Goal: Transaction & Acquisition: Obtain resource

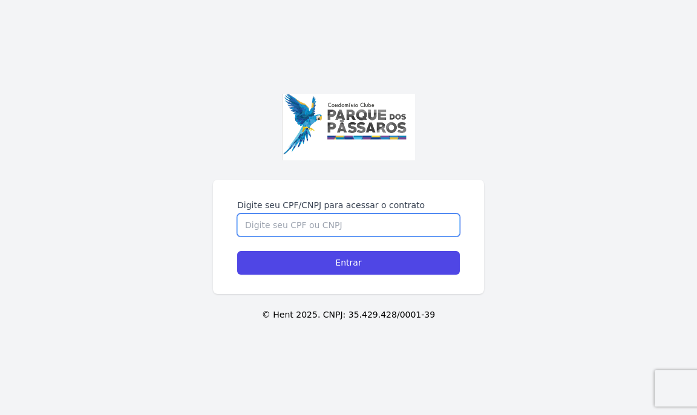
click at [305, 226] on input "Digite seu CPF/CNPJ para acessar o contrato" at bounding box center [348, 224] width 223 height 23
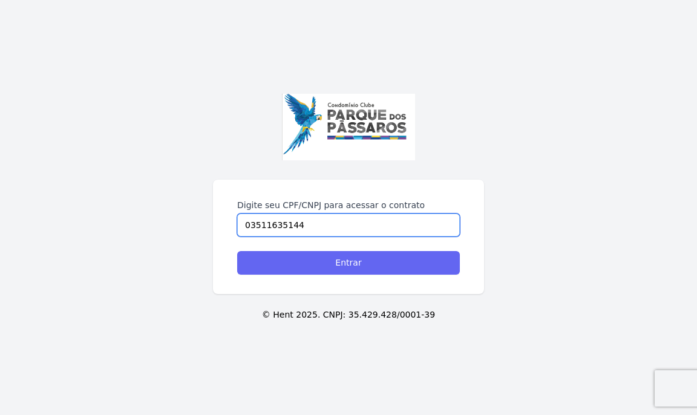
type input "03511635144"
click at [340, 267] on input "Entrar" at bounding box center [348, 263] width 223 height 24
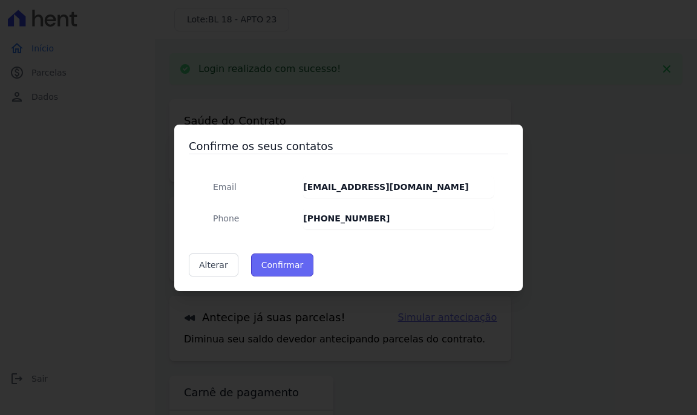
click at [272, 268] on button "Confirmar" at bounding box center [282, 264] width 63 height 23
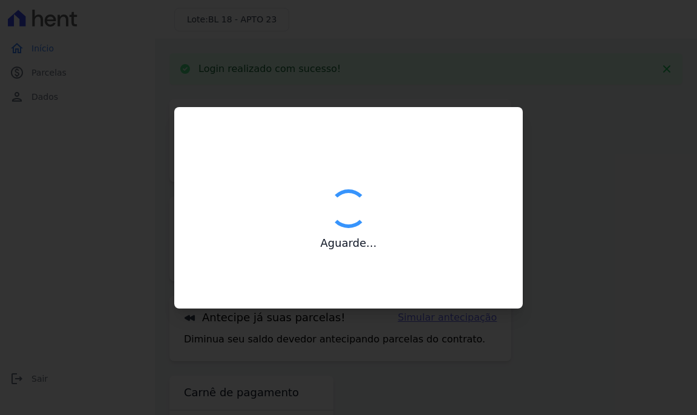
type input "Contatos confirmados com sucesso."
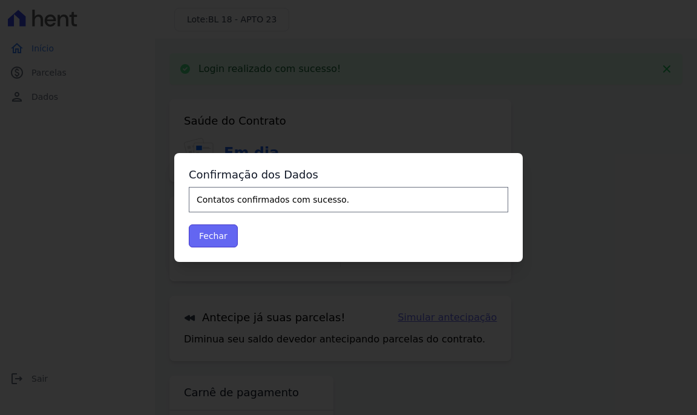
click at [220, 238] on button "Fechar" at bounding box center [213, 235] width 49 height 23
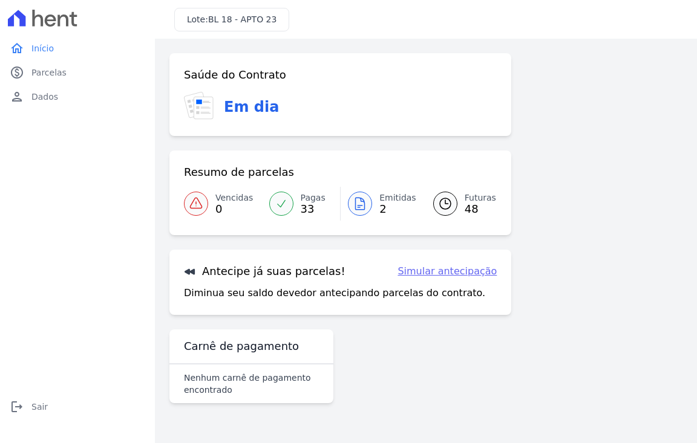
click at [444, 272] on link "Simular antecipação" at bounding box center [446, 271] width 99 height 15
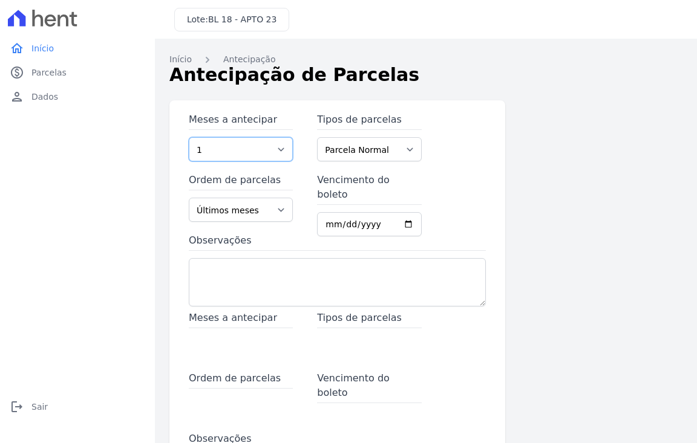
click at [239, 149] on select "1 2 3 4 5 6 7 8 9 10 11 12 13 14 15 16 17 18 19 20 21 22 23 24 25 26 27 28 29 3…" at bounding box center [241, 149] width 104 height 24
click at [354, 153] on select "Parcela Normal Parcela do Cliente Financiamento CEF" at bounding box center [369, 149] width 104 height 24
click at [241, 215] on select "Últimos meses Primeiros meses" at bounding box center [241, 210] width 104 height 24
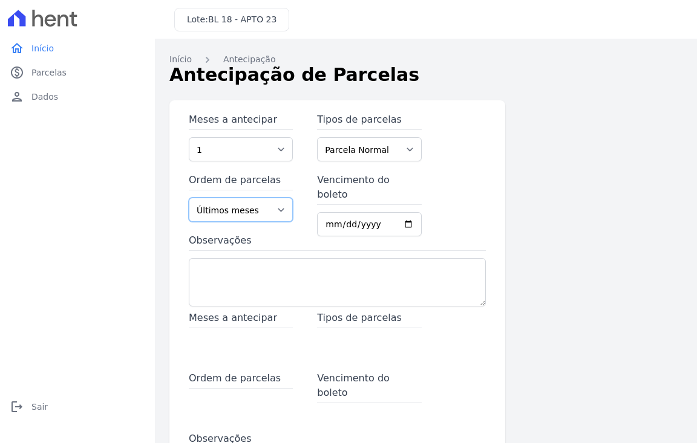
click at [241, 215] on select "Últimos meses Primeiros meses" at bounding box center [241, 210] width 104 height 24
click at [321, 212] on input "Vencimento do boleto" at bounding box center [369, 224] width 104 height 24
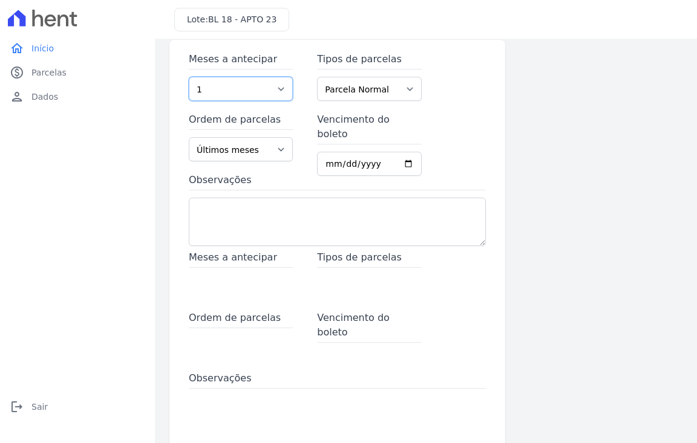
click at [226, 86] on select "1 2 3 4 5 6 7 8 9 10 11 12 13 14 15 16 17 18 19 20 21 22 23 24 25 26 27 28 29 3…" at bounding box center [241, 89] width 104 height 24
click at [226, 88] on select "1 2 3 4 5 6 7 8 9 10 11 12 13 14 15 16 17 18 19 20 21 22 23 24 25 26 27 28 29 3…" at bounding box center [241, 89] width 104 height 24
click at [404, 152] on input "Vencimento do boleto" at bounding box center [369, 164] width 104 height 24
type input "2027-01-25"
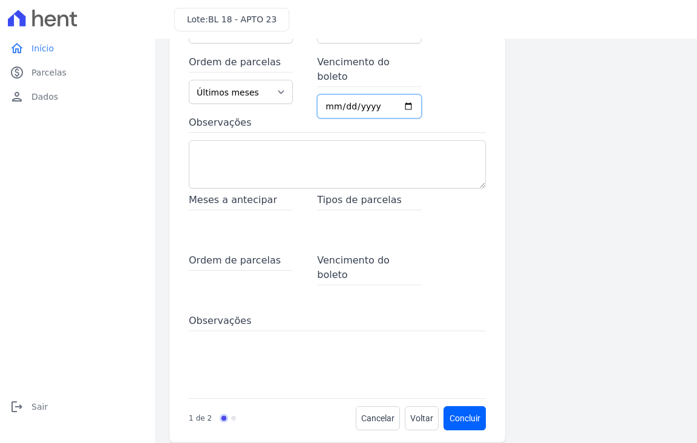
scroll to position [132, 0]
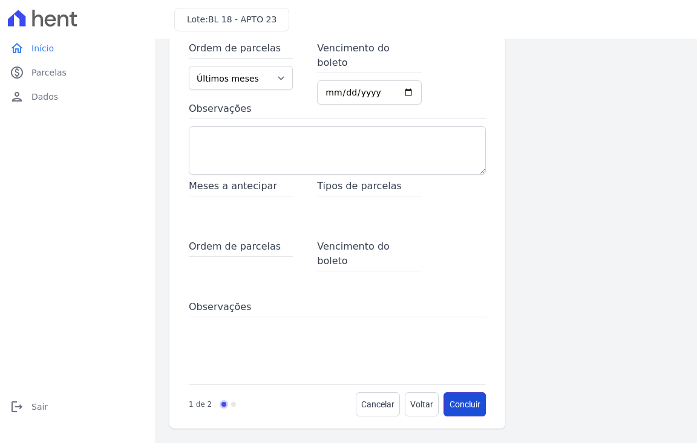
click at [449, 406] on button "Concluir" at bounding box center [465, 404] width 42 height 24
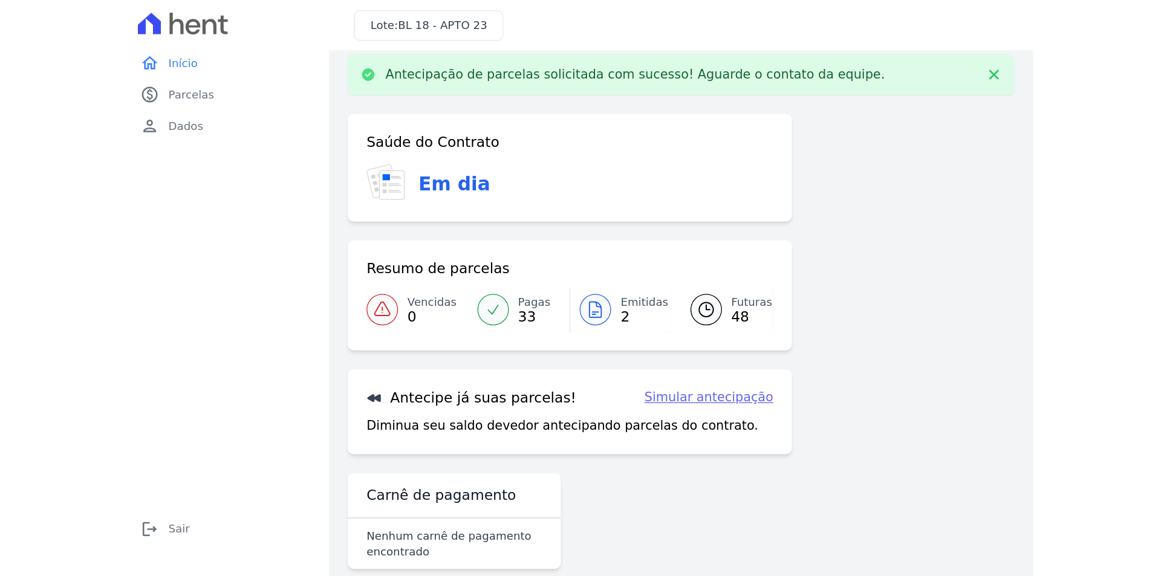
scroll to position [30, 0]
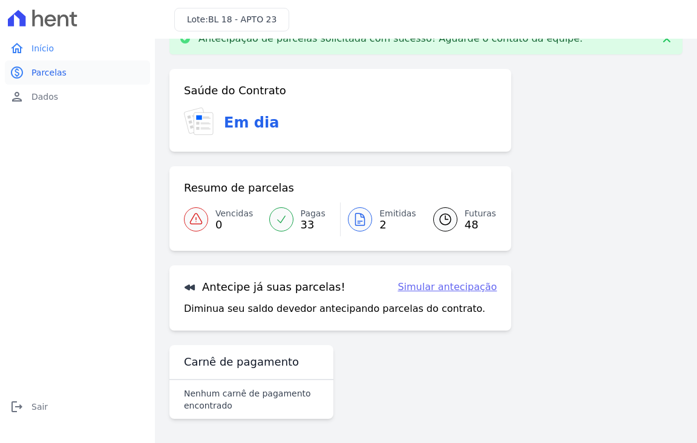
click at [45, 76] on span "Parcelas" at bounding box center [48, 73] width 35 height 12
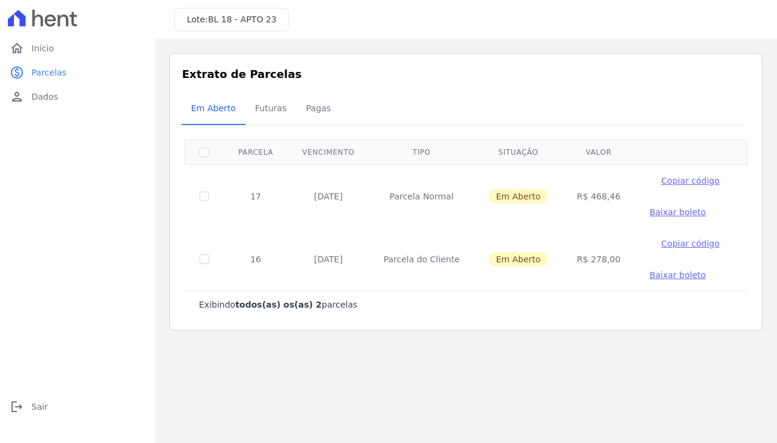
drag, startPoint x: 644, startPoint y: 274, endPoint x: 650, endPoint y: 266, distance: 9.9
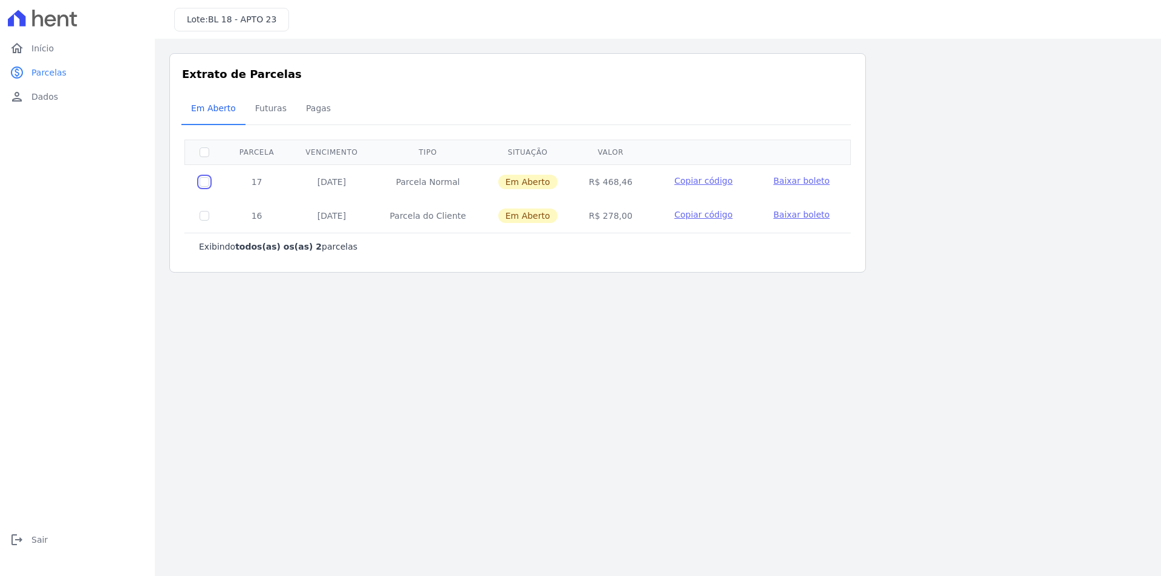
click at [204, 183] on input "checkbox" at bounding box center [205, 182] width 10 height 10
checkbox input "true"
click at [204, 217] on input "checkbox" at bounding box center [205, 216] width 10 height 10
checkbox input "true"
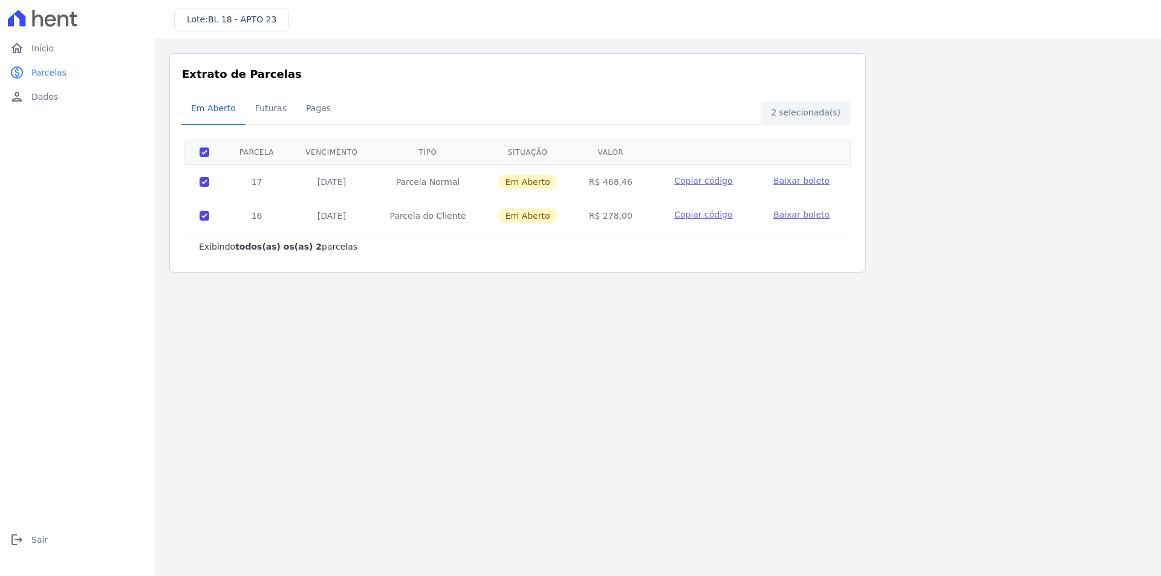
click at [696, 182] on span "Baixar boleto" at bounding box center [801, 181] width 56 height 10
click at [205, 186] on input "checkbox" at bounding box center [205, 182] width 10 height 10
checkbox input "false"
click at [205, 220] on input "checkbox" at bounding box center [205, 216] width 10 height 10
checkbox input "false"
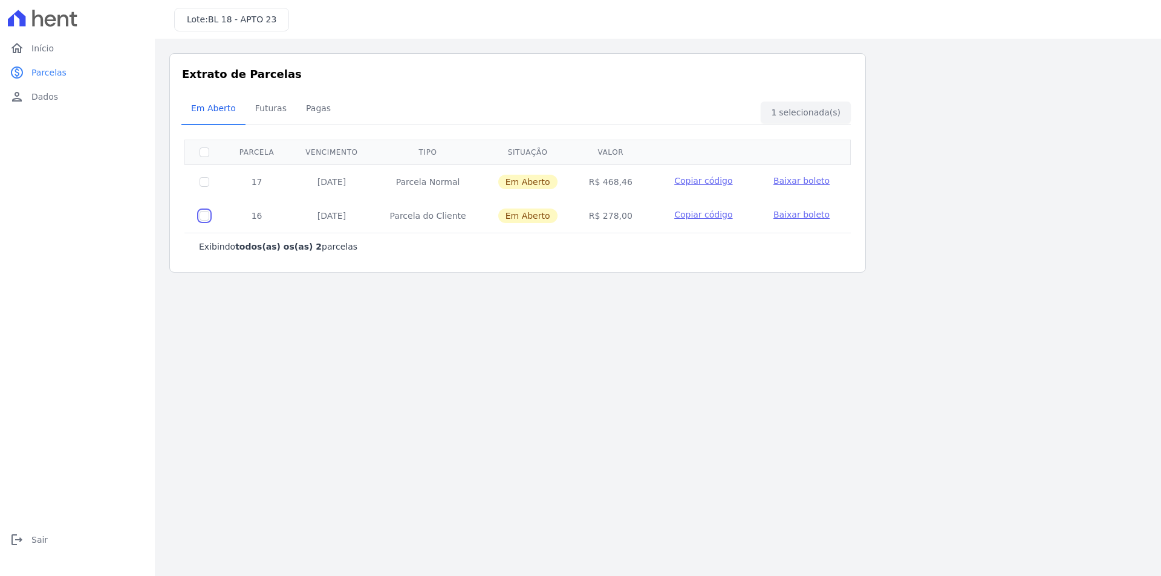
checkbox input "false"
click at [696, 217] on span "Baixar boleto" at bounding box center [801, 215] width 56 height 10
click at [46, 48] on span "Início" at bounding box center [42, 48] width 22 height 12
